Goal: Navigation & Orientation: Find specific page/section

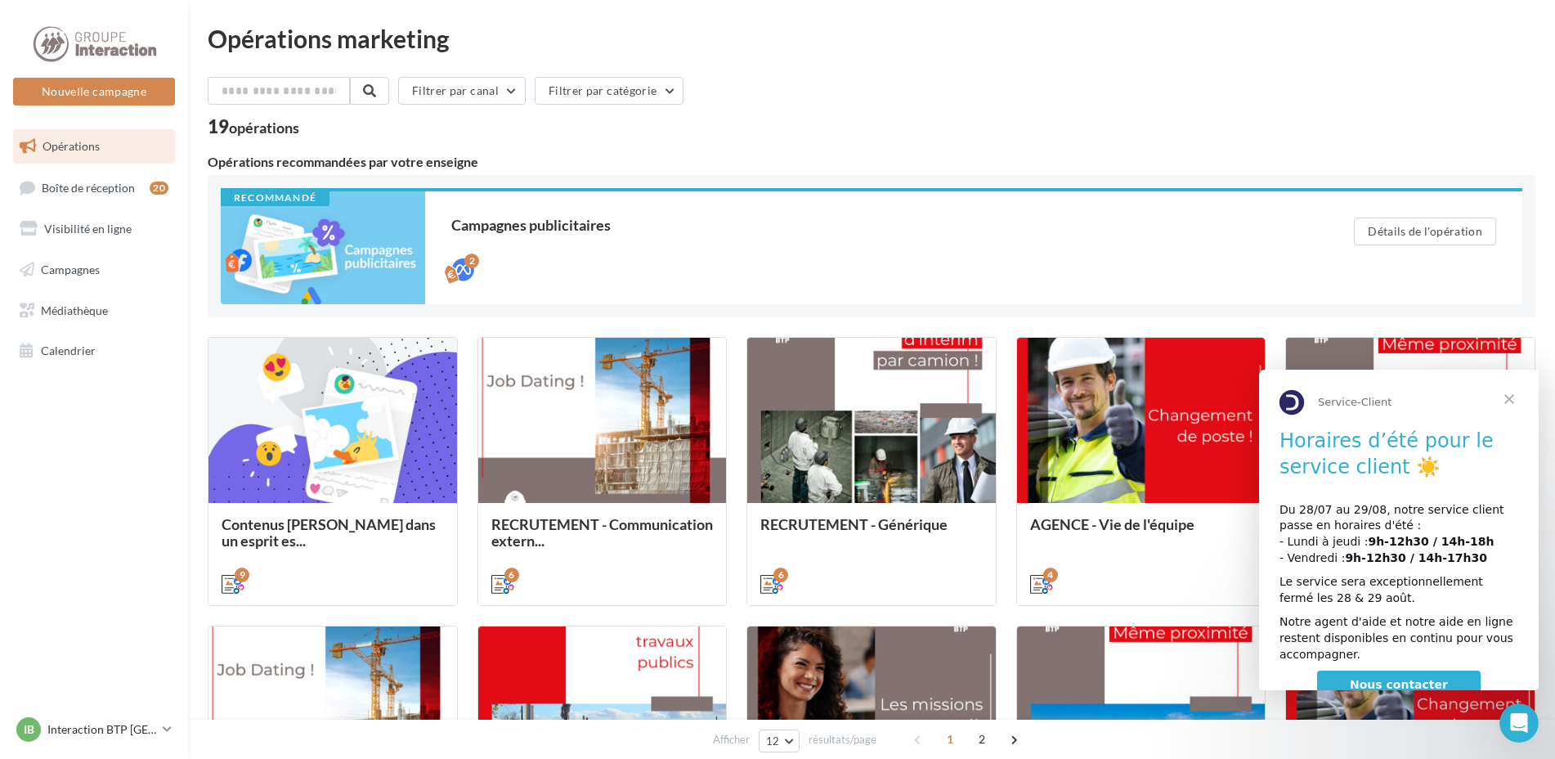
click at [1512, 397] on span "Fermer" at bounding box center [1509, 399] width 59 height 59
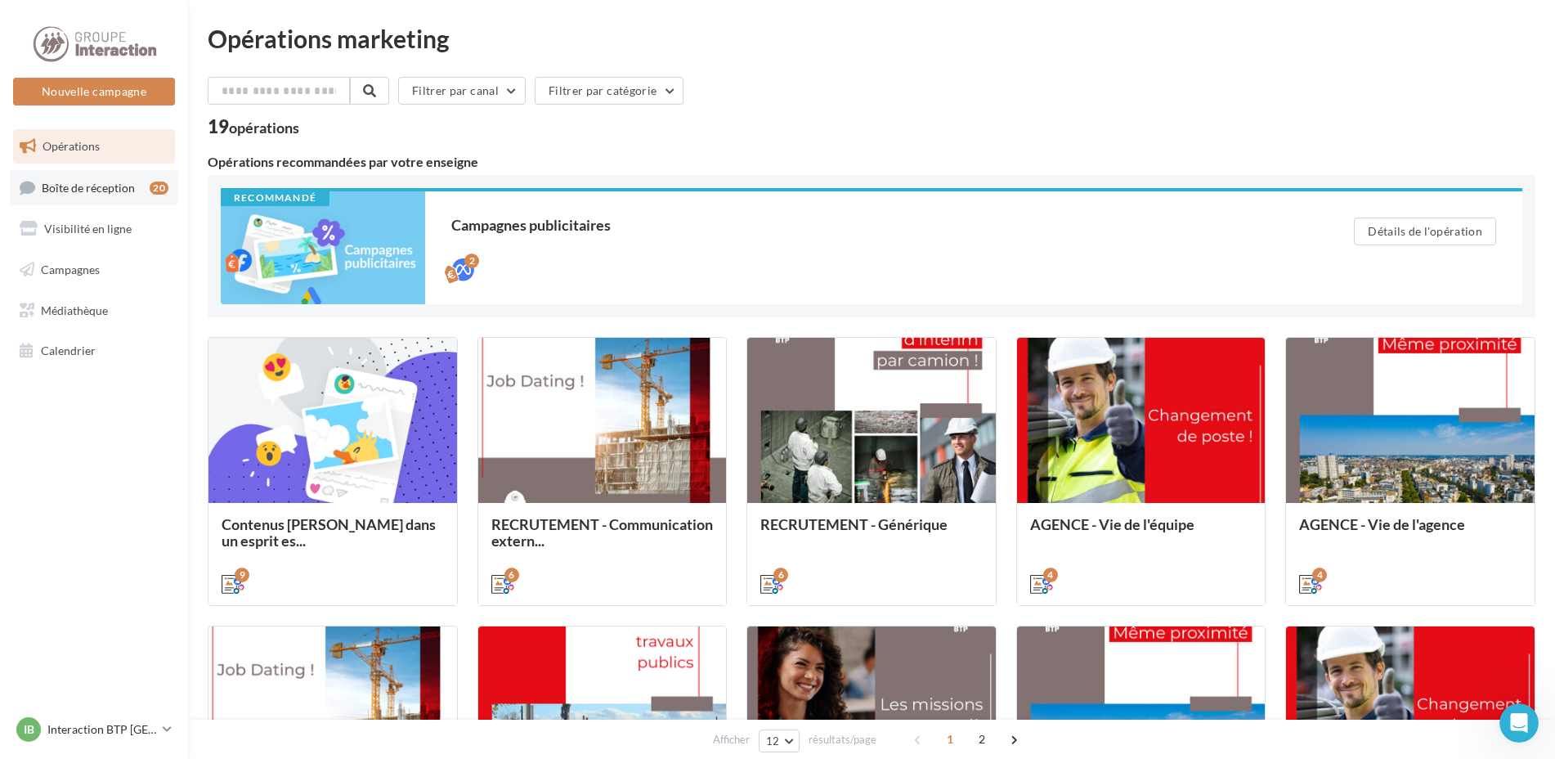
click at [90, 189] on span "Boîte de réception" at bounding box center [88, 187] width 93 height 14
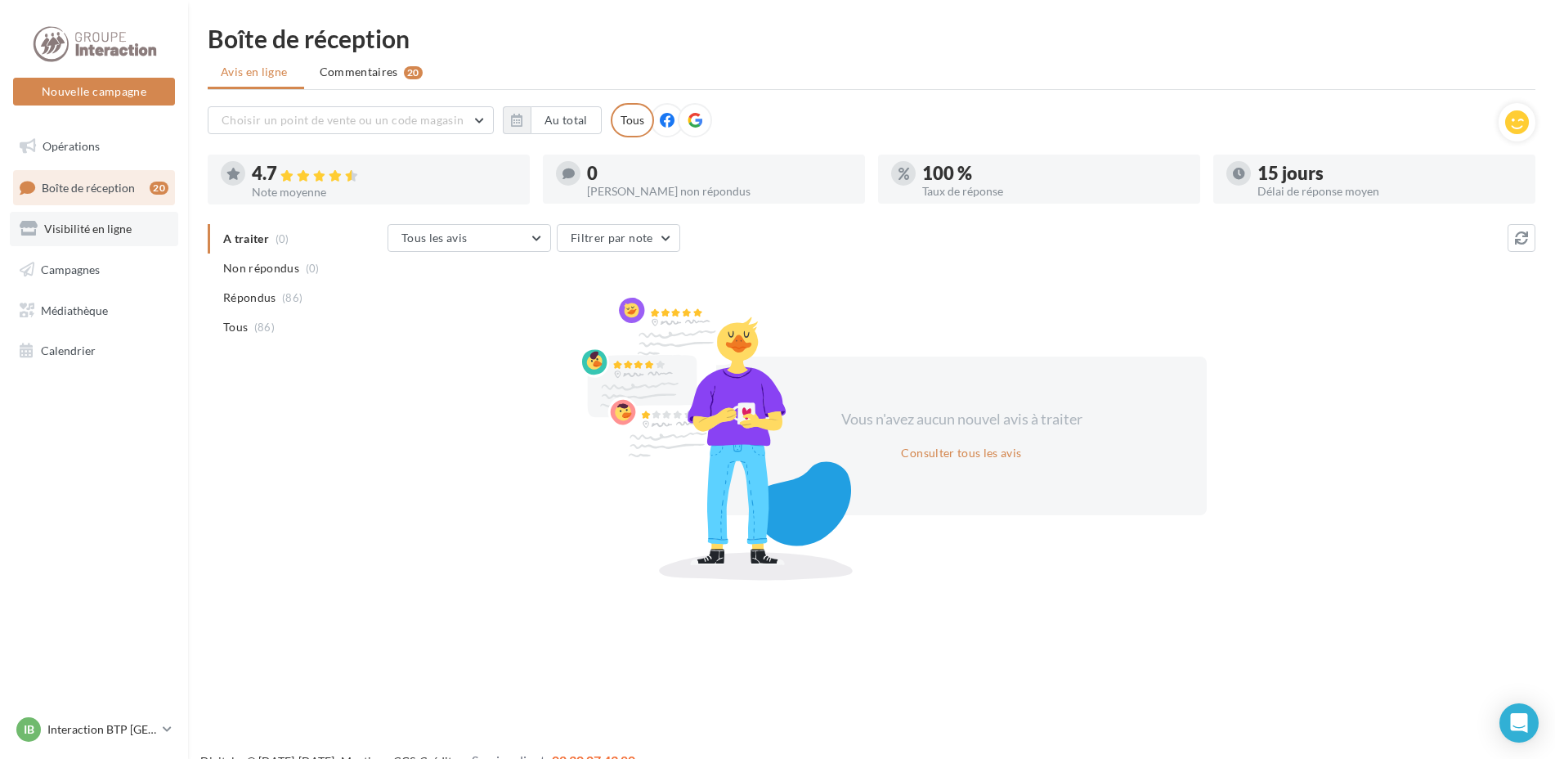
click at [107, 236] on link "Visibilité en ligne" at bounding box center [94, 229] width 168 height 34
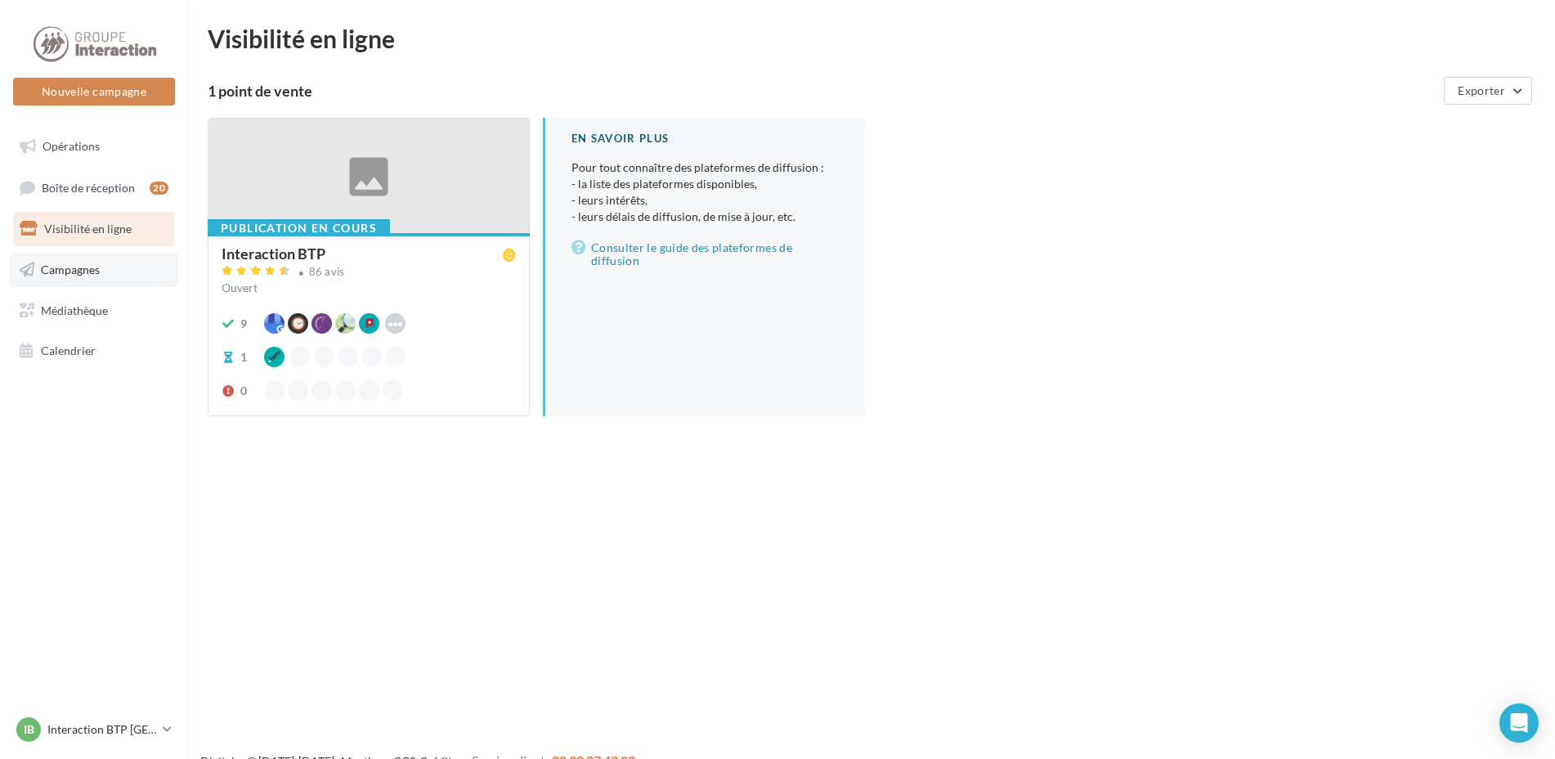
click at [80, 278] on link "Campagnes" at bounding box center [94, 270] width 168 height 34
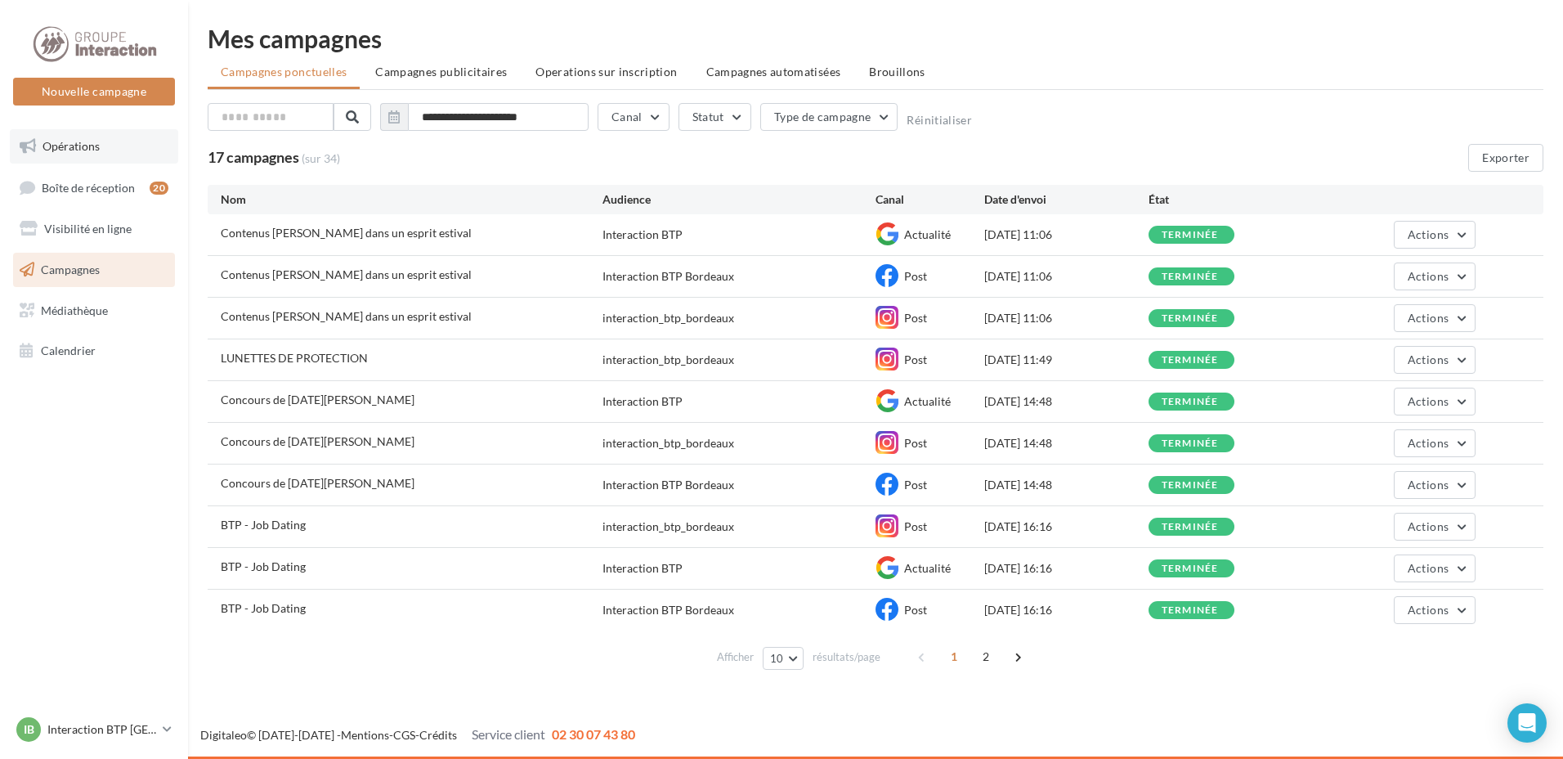
click at [71, 153] on link "Opérations" at bounding box center [94, 146] width 168 height 34
